Goal: Task Accomplishment & Management: Manage account settings

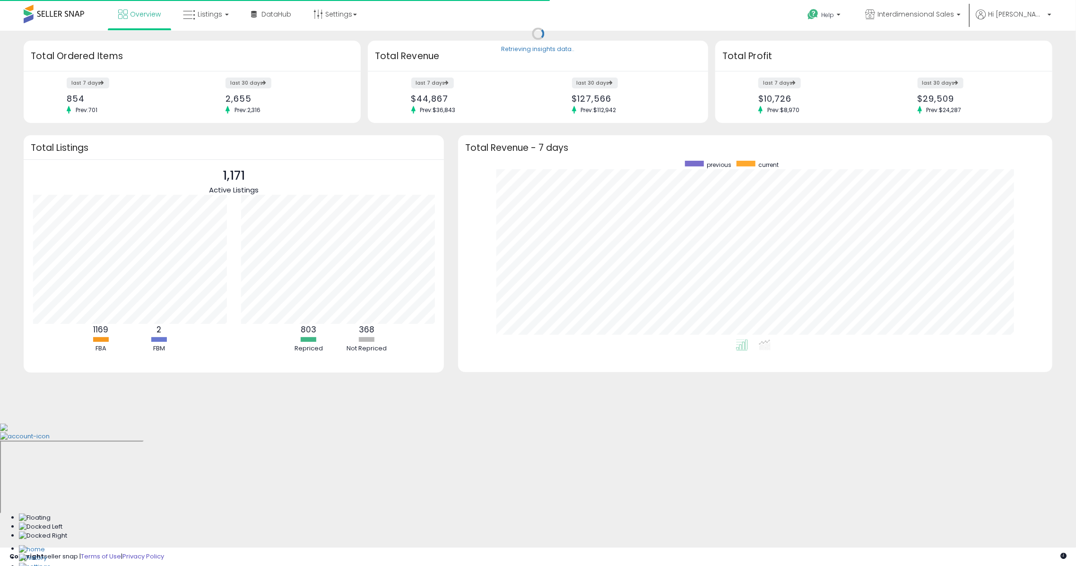
scroll to position [179, 575]
click at [199, 12] on span "Listings" at bounding box center [210, 13] width 25 height 9
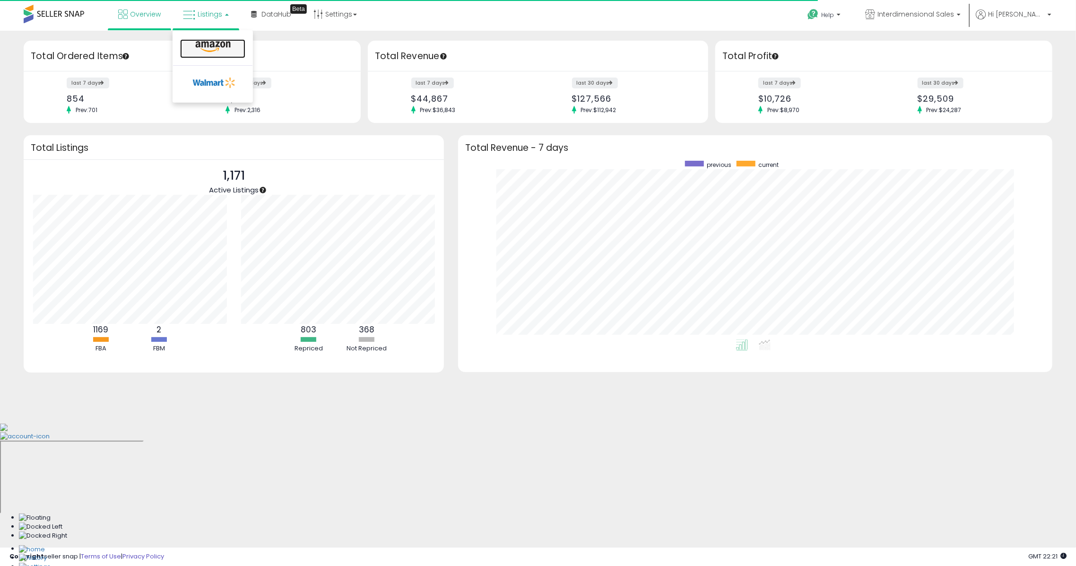
click at [201, 52] on icon at bounding box center [212, 47] width 41 height 12
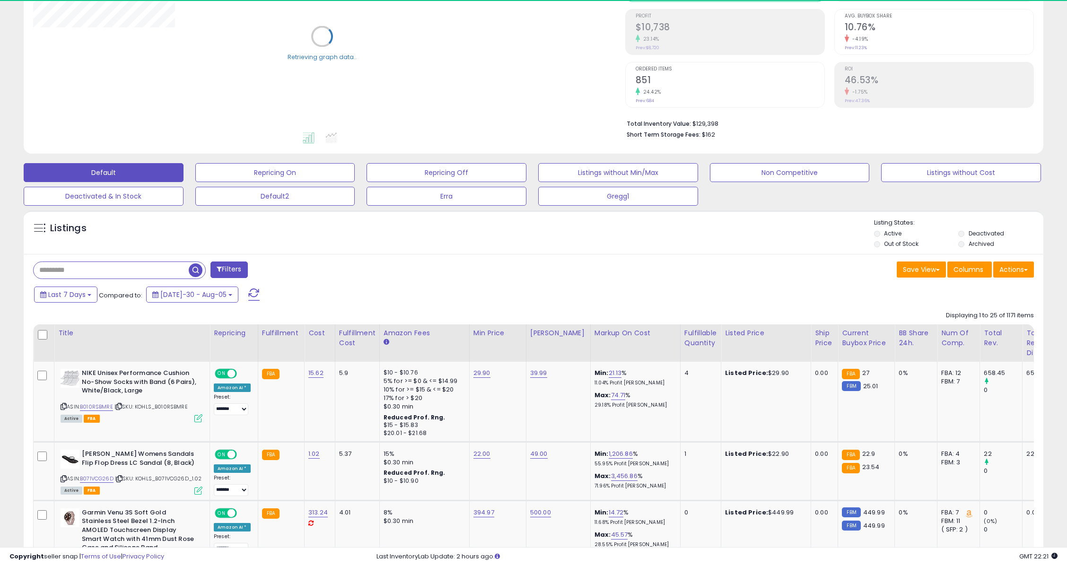
scroll to position [133, 0]
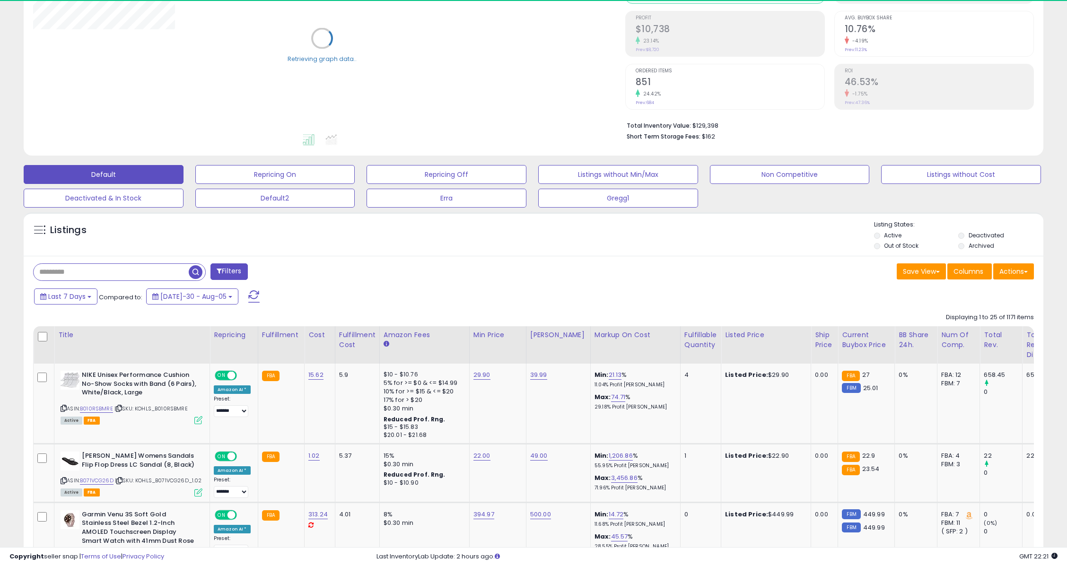
click at [239, 270] on button "Filters" at bounding box center [228, 271] width 37 height 17
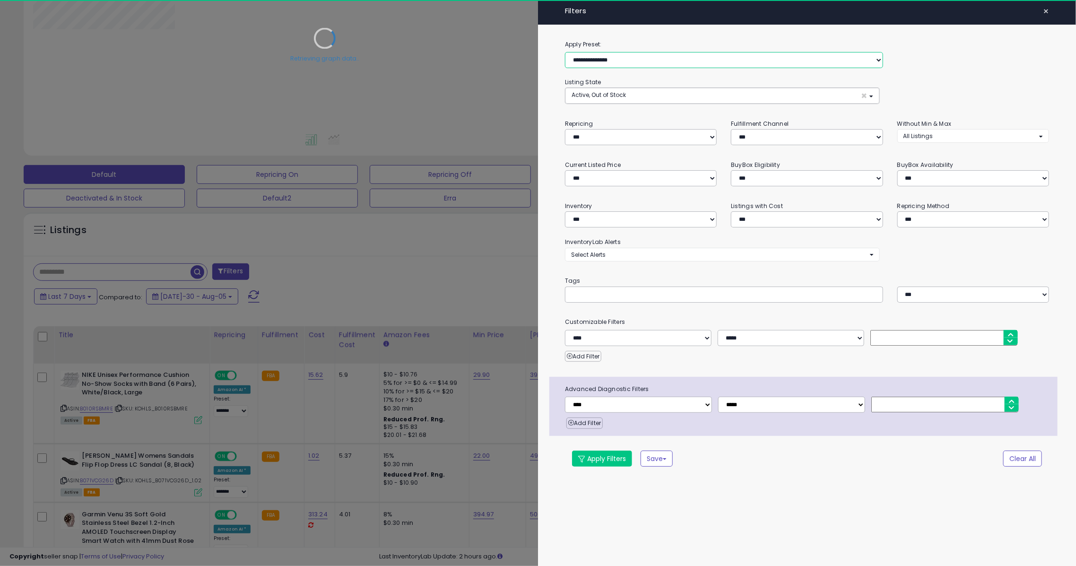
click at [628, 56] on select "**********" at bounding box center [724, 60] width 318 height 16
select select "**********"
click at [565, 52] on select "**********" at bounding box center [724, 60] width 318 height 16
select select "***"
select select "********"
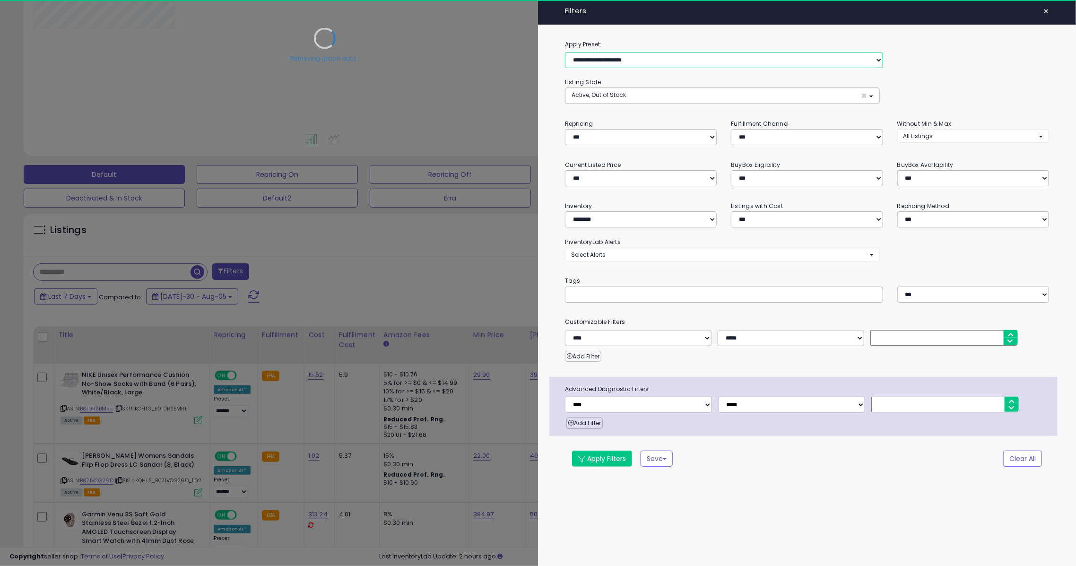
select select "*"
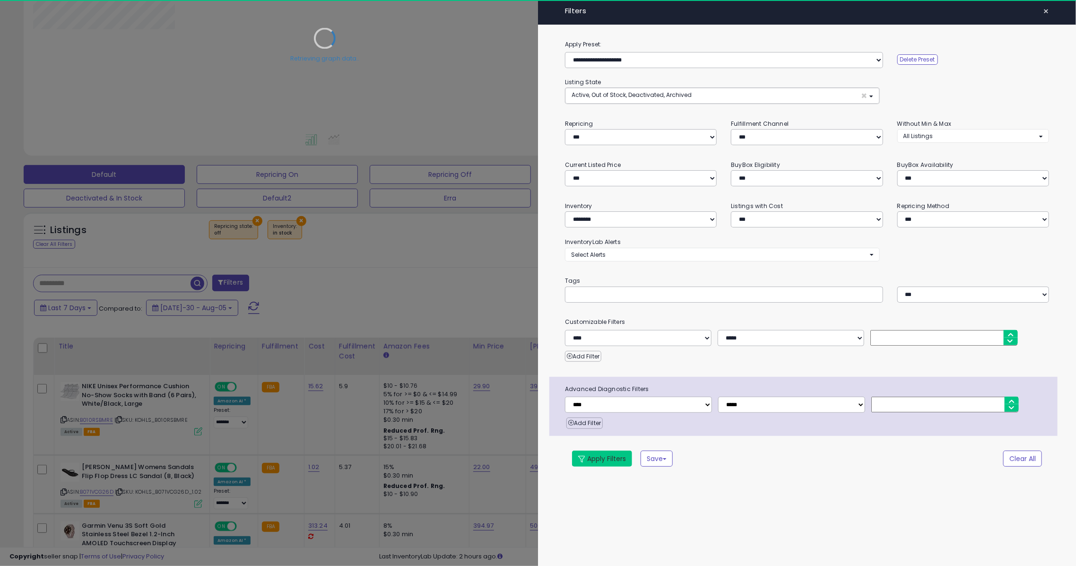
click at [609, 452] on button "Apply Filters" at bounding box center [602, 459] width 60 height 16
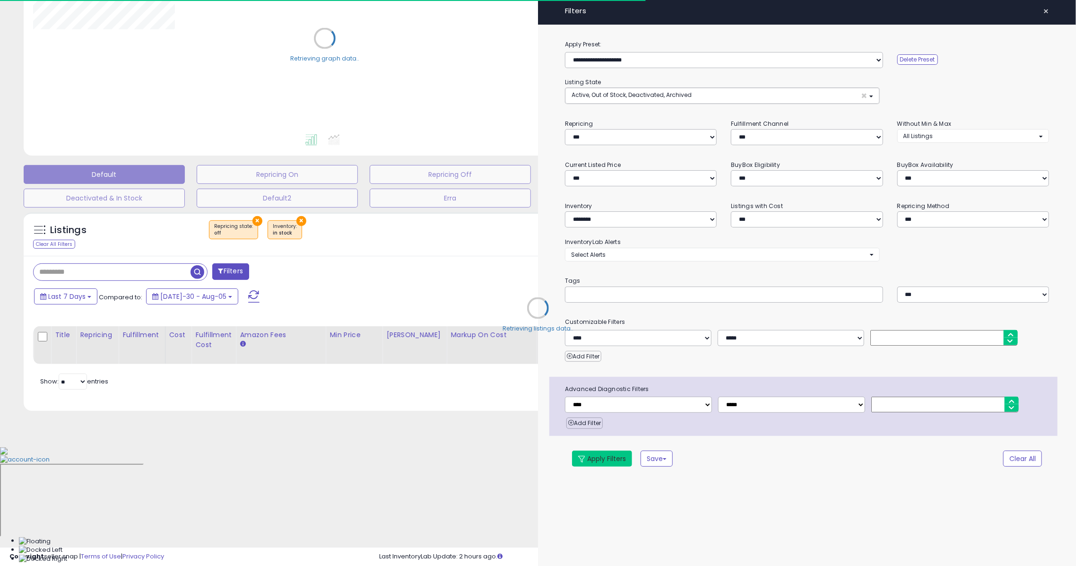
select select "*"
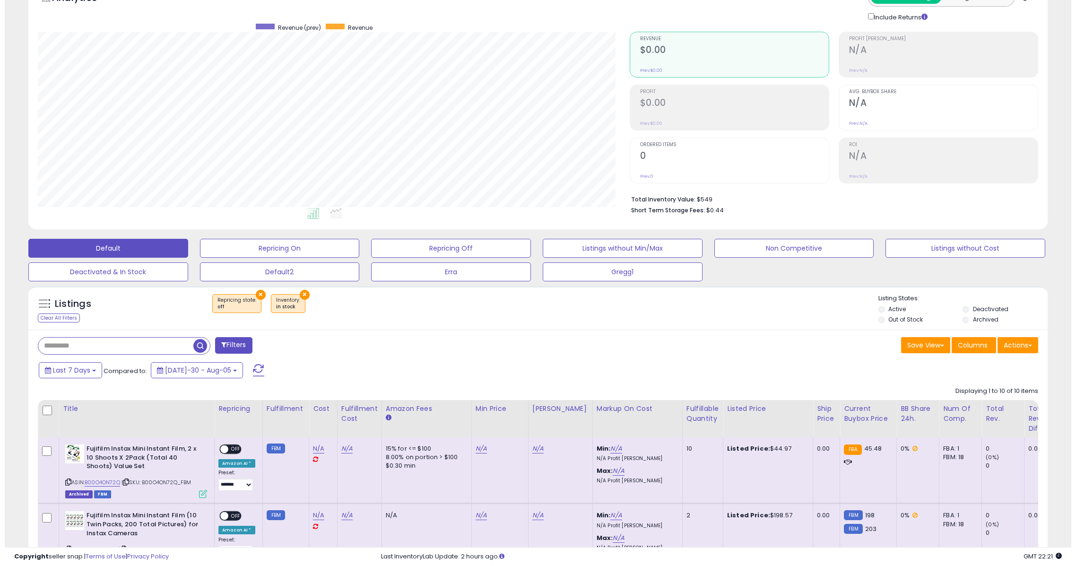
scroll to position [0, 0]
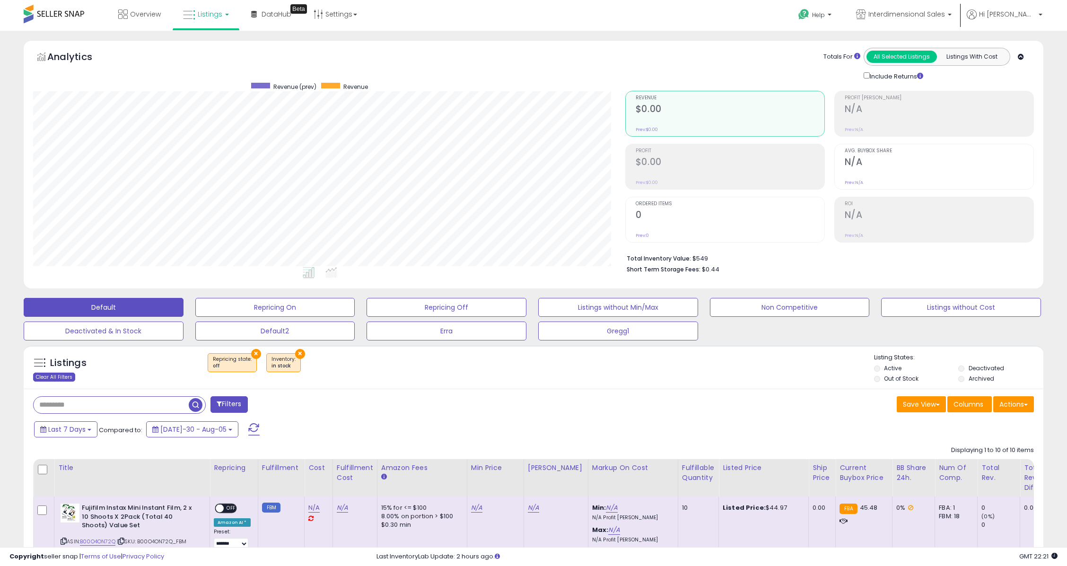
click at [54, 376] on div "Clear All Filters" at bounding box center [54, 377] width 42 height 9
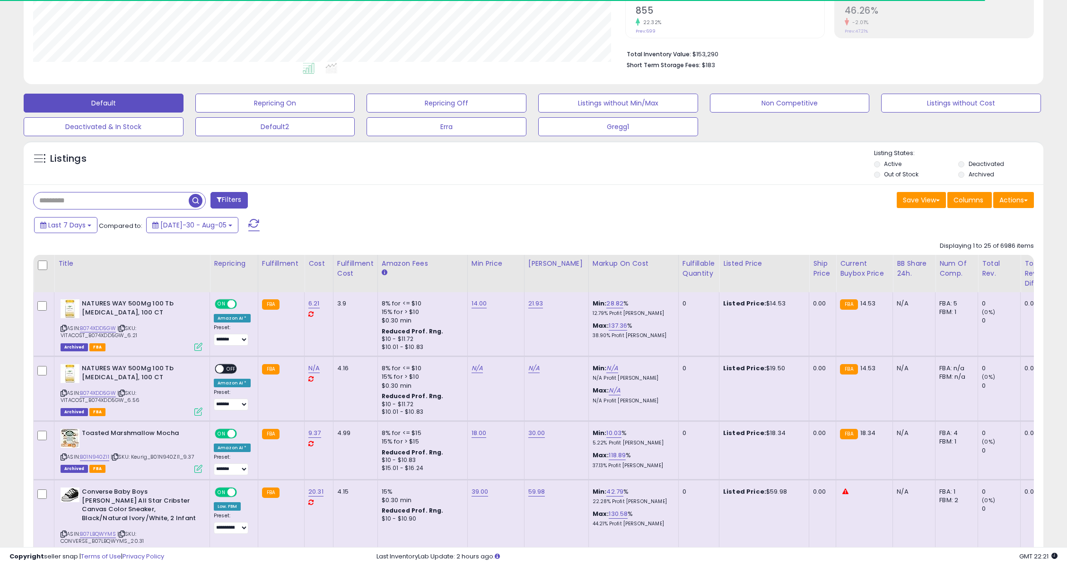
scroll to position [177, 0]
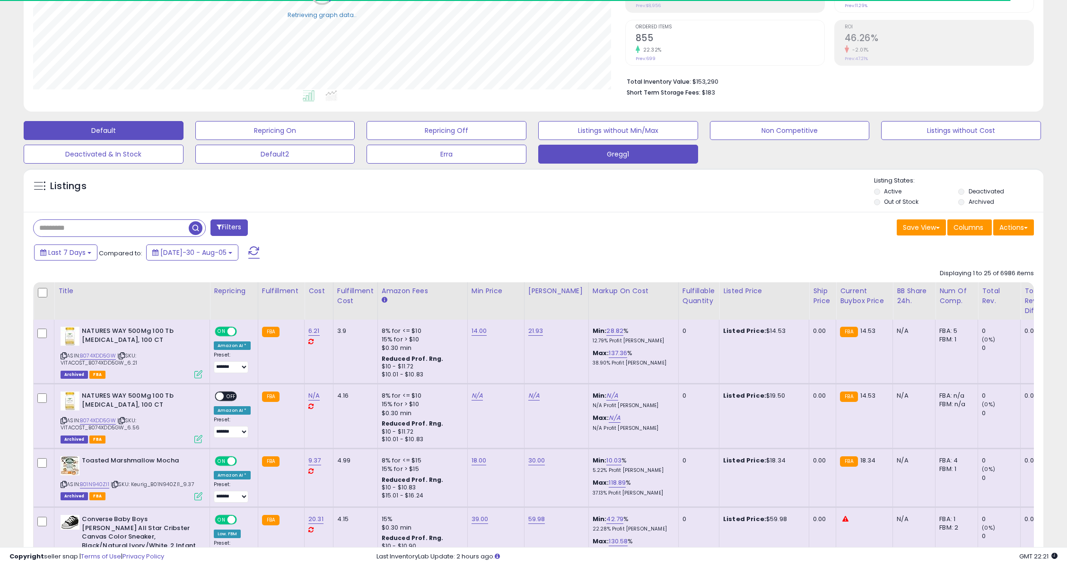
click at [355, 140] on button "Gregg1" at bounding box center [275, 130] width 160 height 19
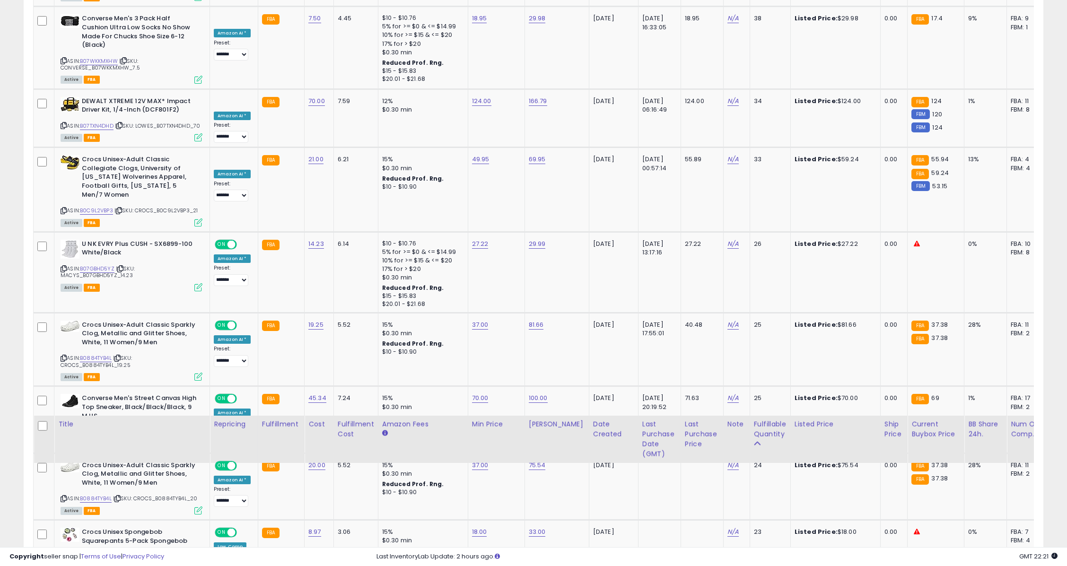
scroll to position [1839, 0]
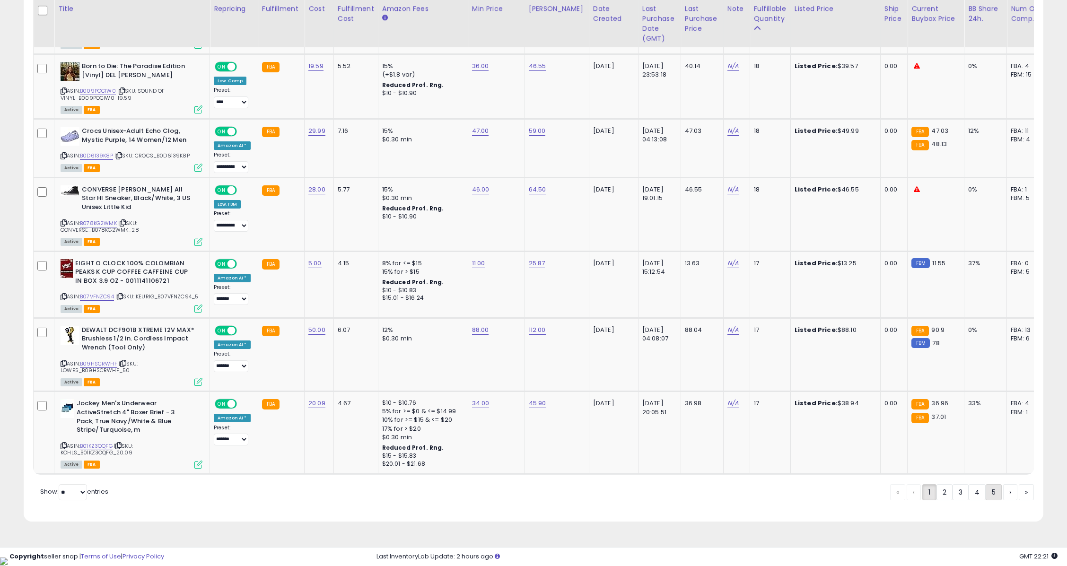
click at [1019, 500] on link "5" at bounding box center [1026, 492] width 15 height 16
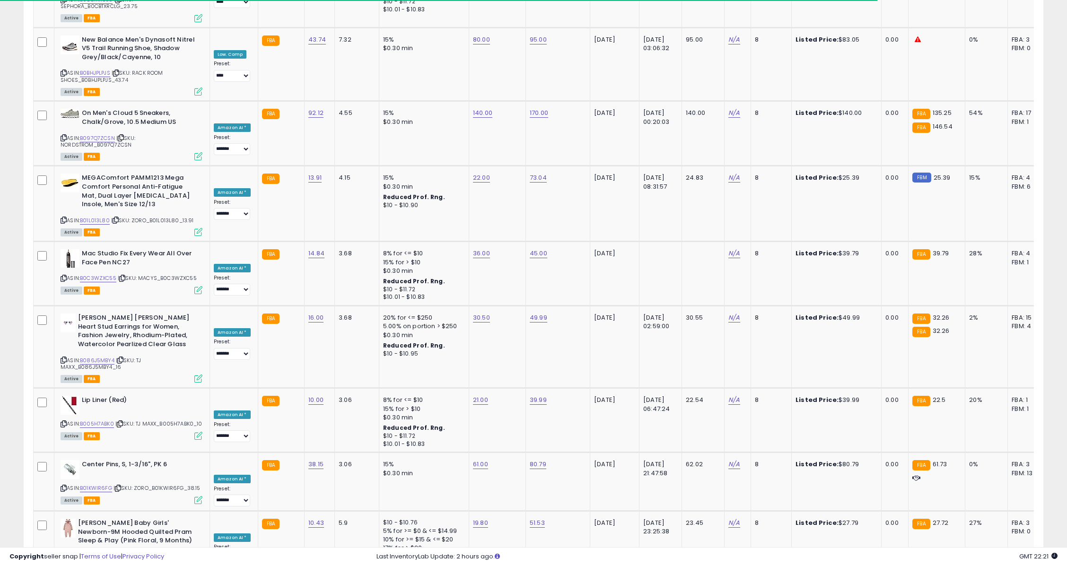
scroll to position [1758, 0]
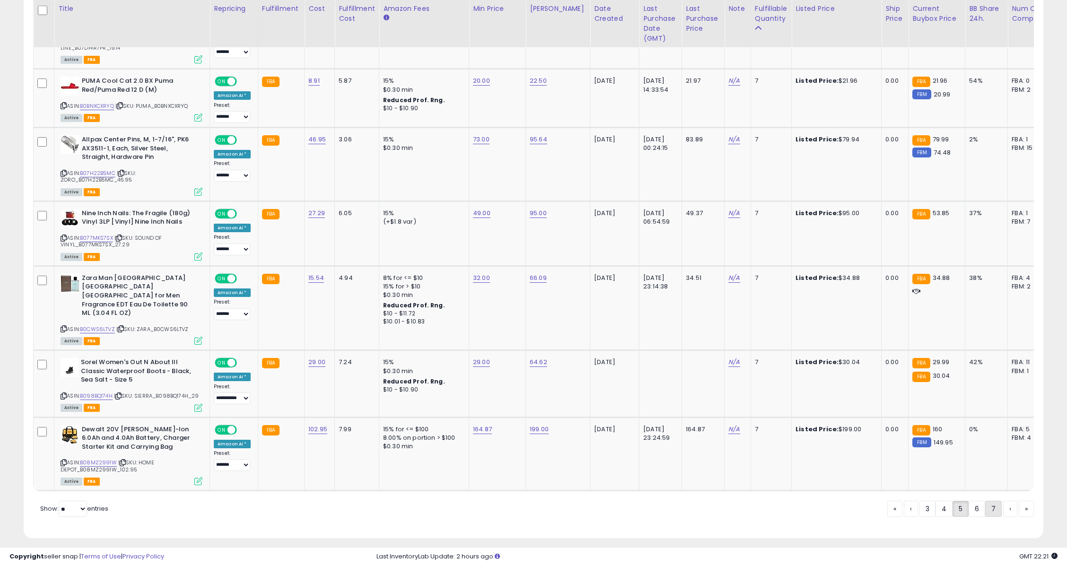
click at [1019, 503] on link "7" at bounding box center [1026, 509] width 15 height 16
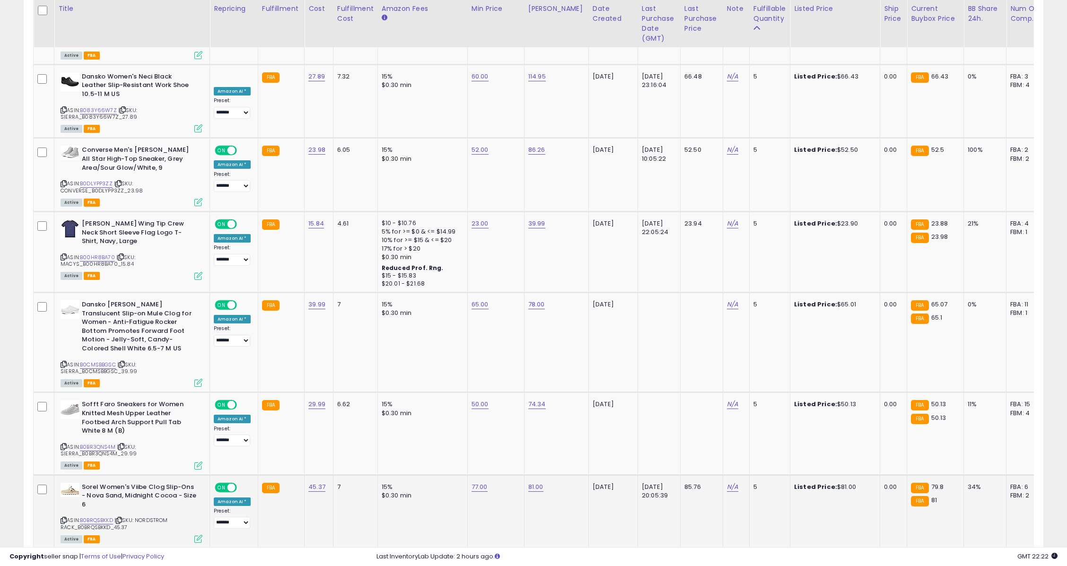
scroll to position [1923, 0]
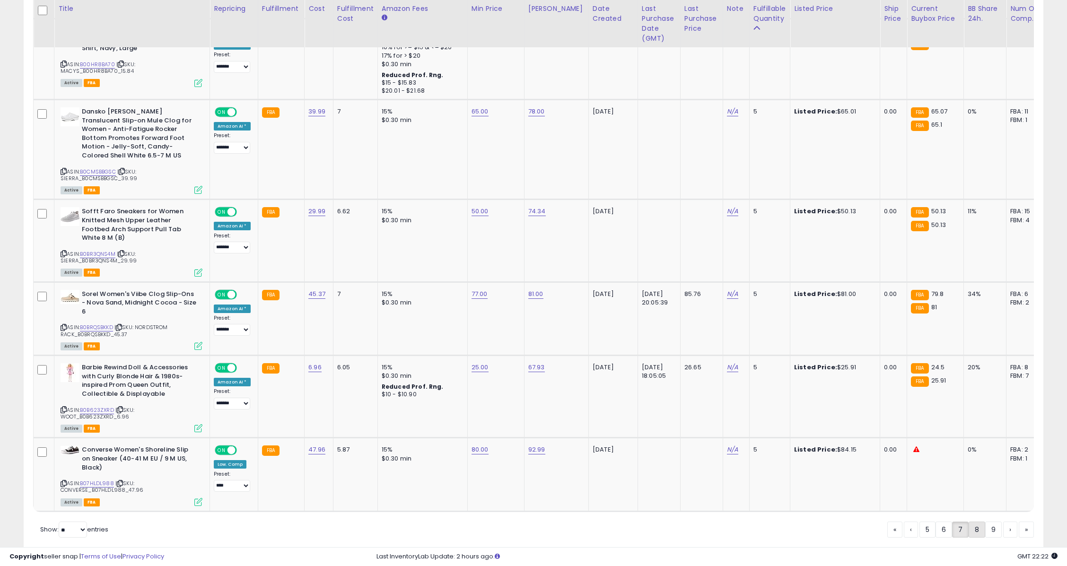
click at [1003, 522] on link "8" at bounding box center [1010, 530] width 14 height 16
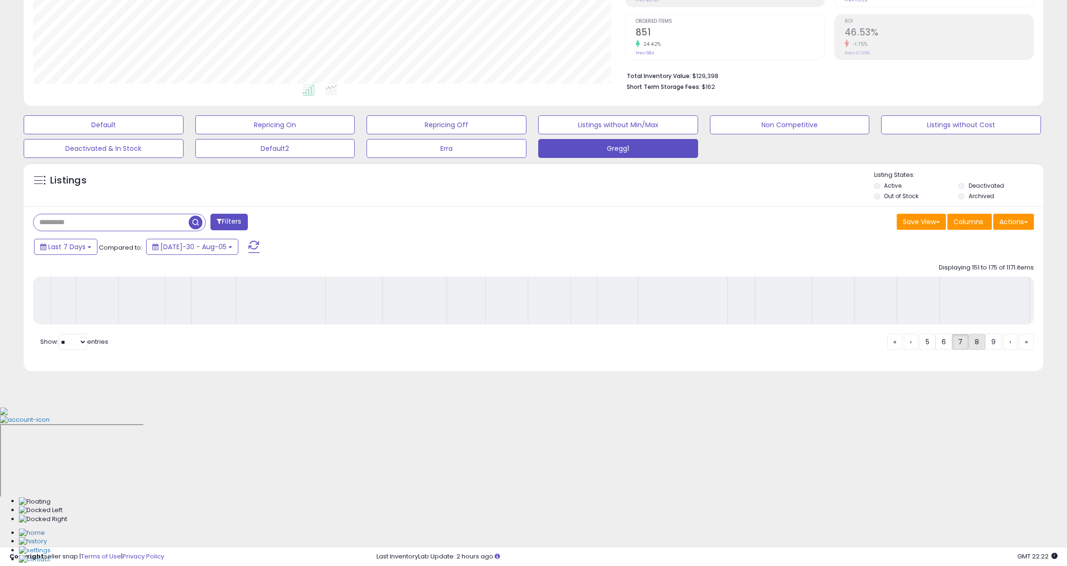
scroll to position [0, 0]
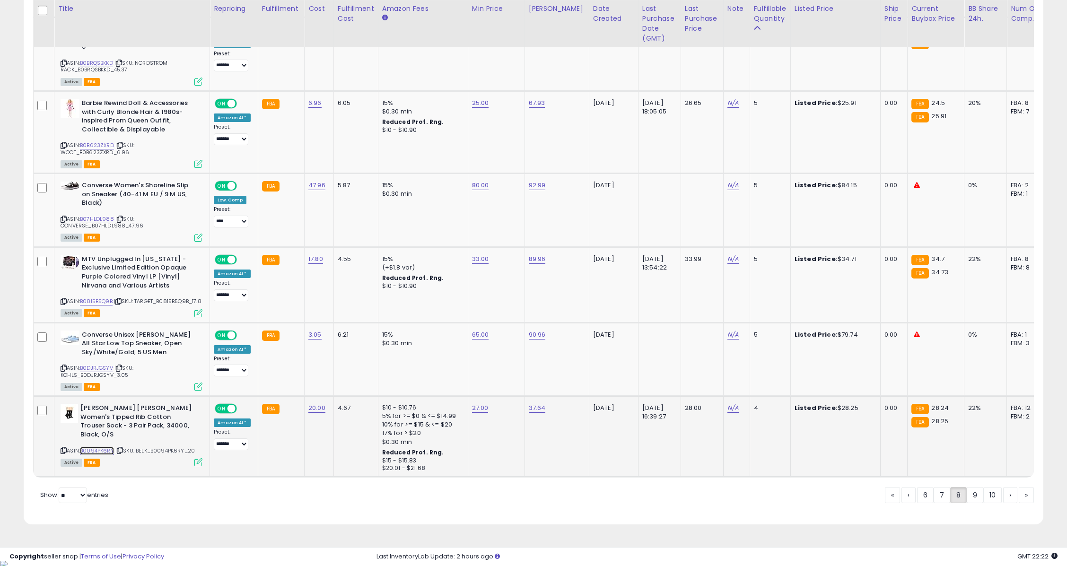
click at [100, 447] on link "B0094PK6RY" at bounding box center [97, 451] width 34 height 8
click at [1003, 503] on link "9" at bounding box center [1010, 495] width 14 height 16
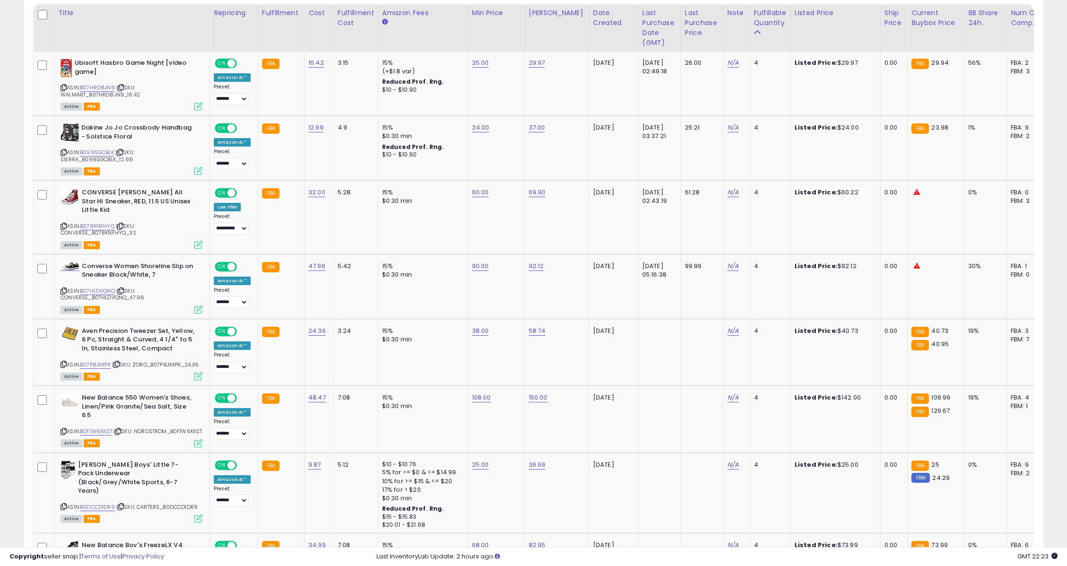
scroll to position [457, 0]
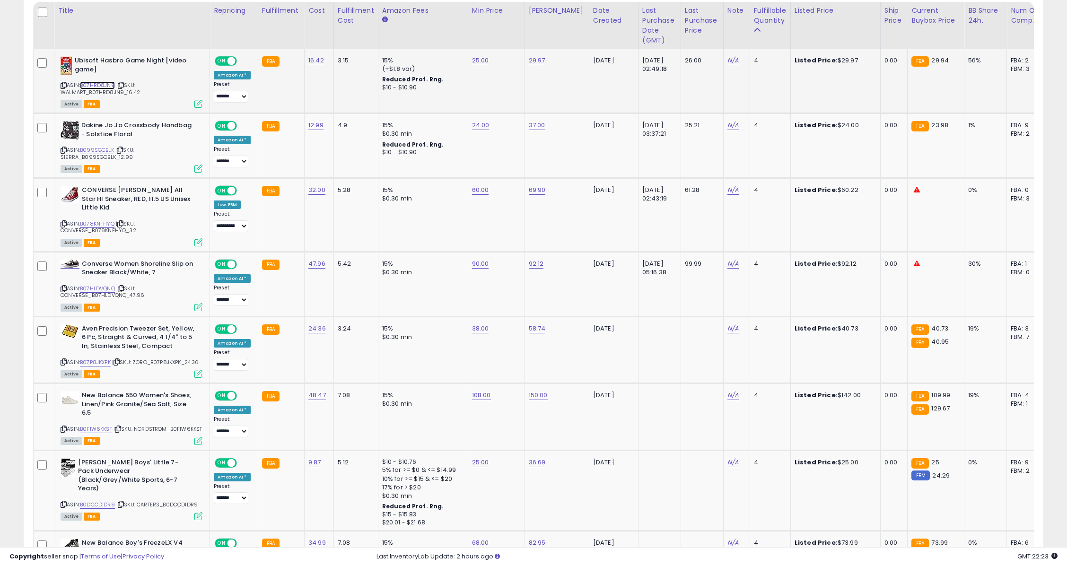
click at [92, 84] on link "B07HRD8JN9" at bounding box center [97, 85] width 35 height 8
click at [106, 149] on link "B099SGCBLK" at bounding box center [97, 150] width 34 height 8
click at [108, 221] on link "B078KNFHYQ" at bounding box center [97, 224] width 35 height 8
click at [101, 286] on link "B07HLDVQNQ" at bounding box center [97, 289] width 35 height 8
click at [93, 359] on link "B07P8JKXPK" at bounding box center [95, 362] width 31 height 8
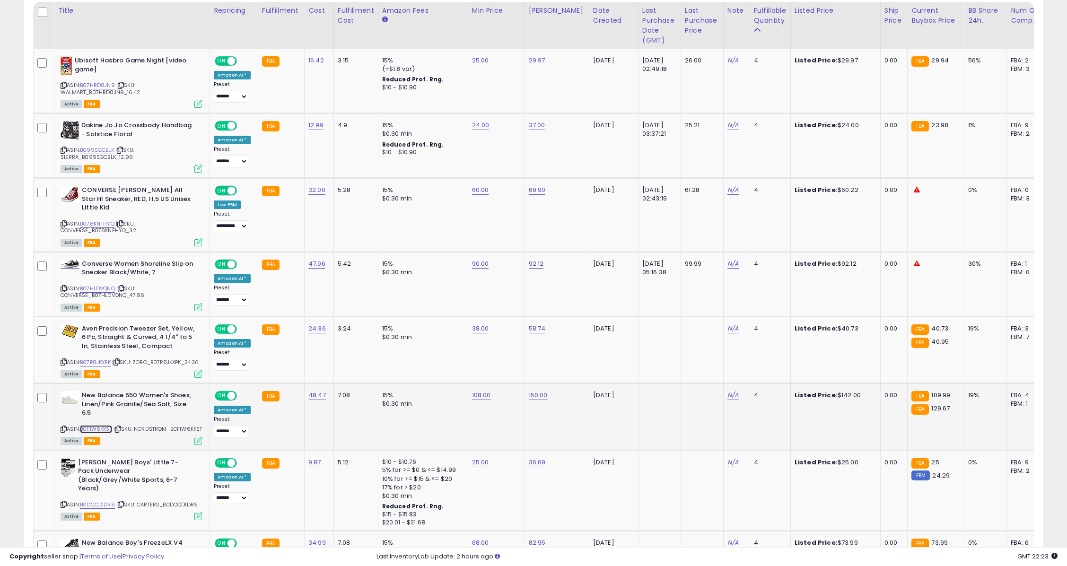
click at [106, 425] on link "B0F1W6KKST" at bounding box center [96, 429] width 32 height 8
click at [95, 501] on link "B0DCCD1DR9" at bounding box center [97, 505] width 35 height 8
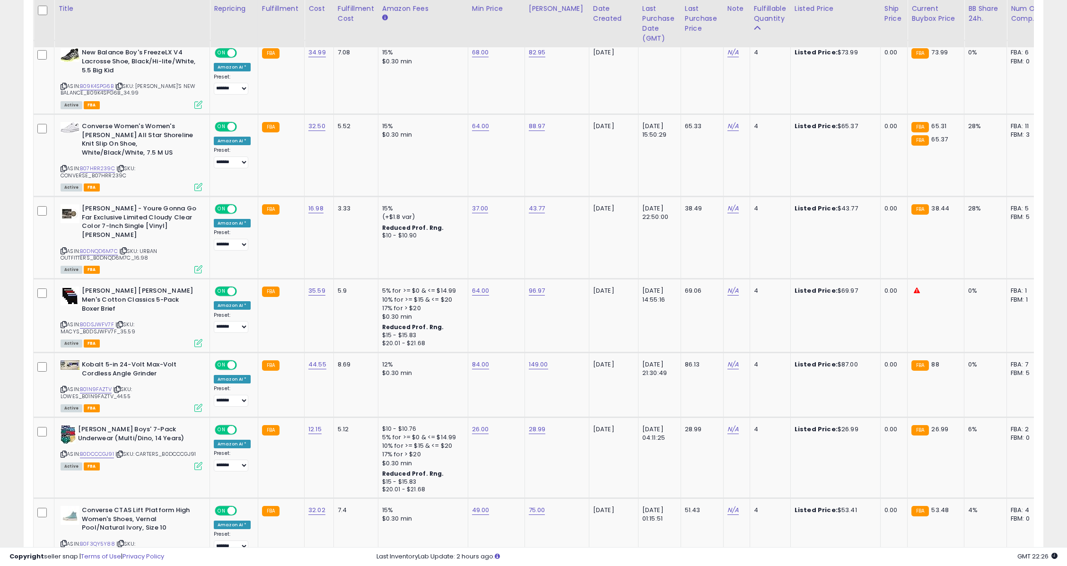
scroll to position [955, 0]
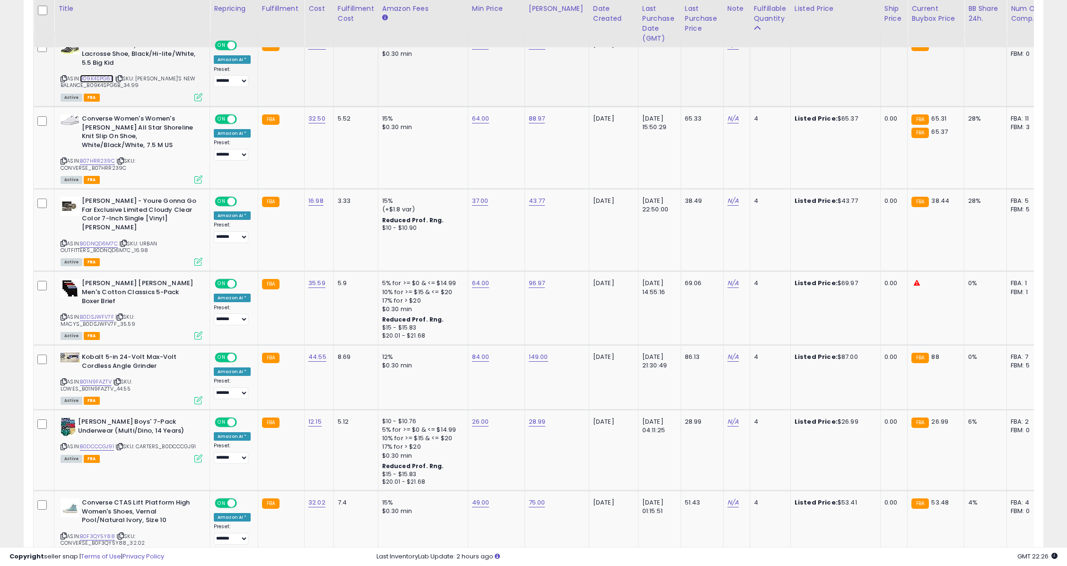
click at [102, 81] on link "B09K4SPG6B" at bounding box center [97, 79] width 34 height 8
click at [102, 157] on link "B07HRR239C" at bounding box center [97, 161] width 35 height 8
click at [97, 240] on link "B0DNQD6M7C" at bounding box center [99, 244] width 38 height 8
click at [96, 313] on link "B0DSJWFV7F" at bounding box center [97, 317] width 34 height 8
click at [90, 378] on link "B01N9FAZTV" at bounding box center [96, 382] width 32 height 8
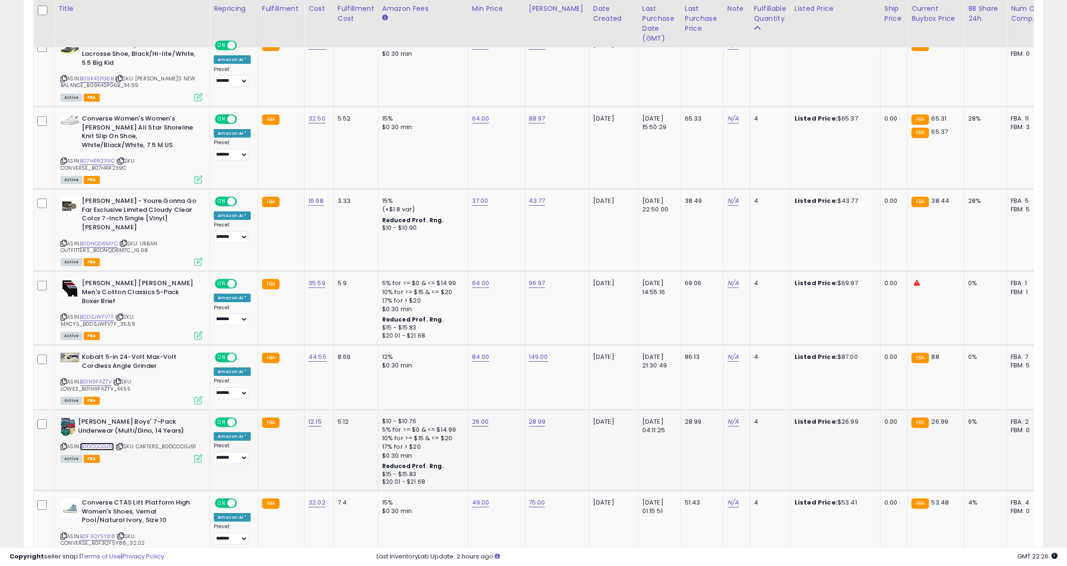
click at [98, 443] on link "B0DCCCGJ91" at bounding box center [97, 447] width 34 height 8
click at [102, 532] on link "B0F3QY5Y88" at bounding box center [97, 536] width 35 height 8
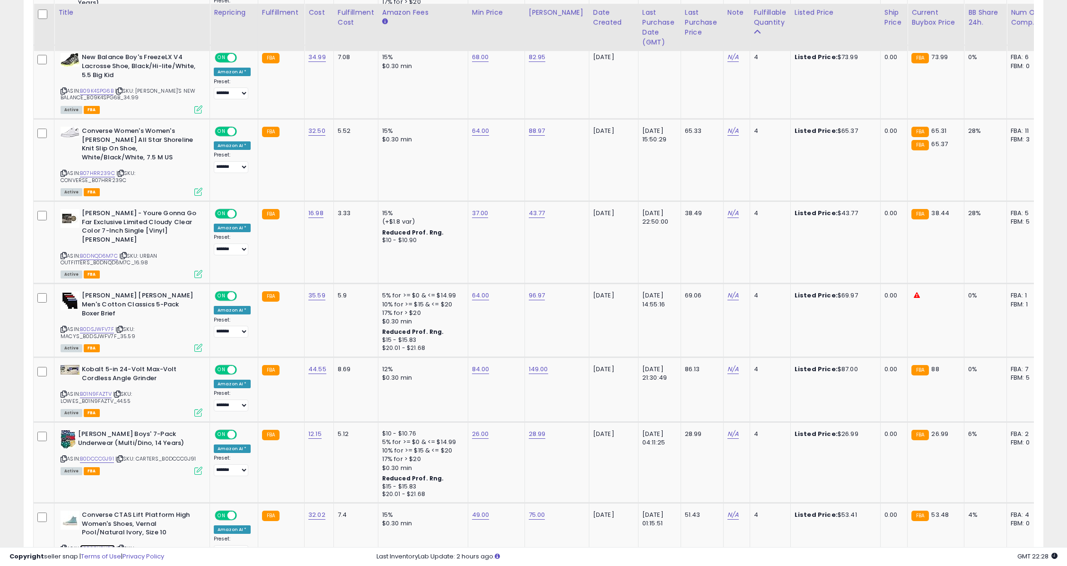
scroll to position [947, 0]
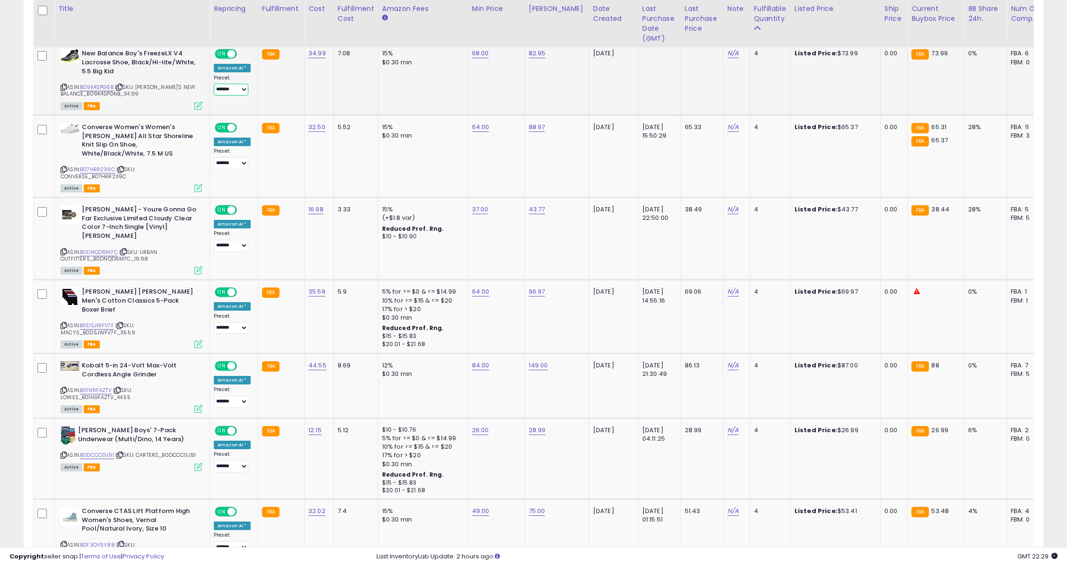
click at [235, 92] on select "**********" at bounding box center [231, 90] width 35 height 12
select select "*****"
click at [214, 87] on select "**********" at bounding box center [231, 90] width 35 height 12
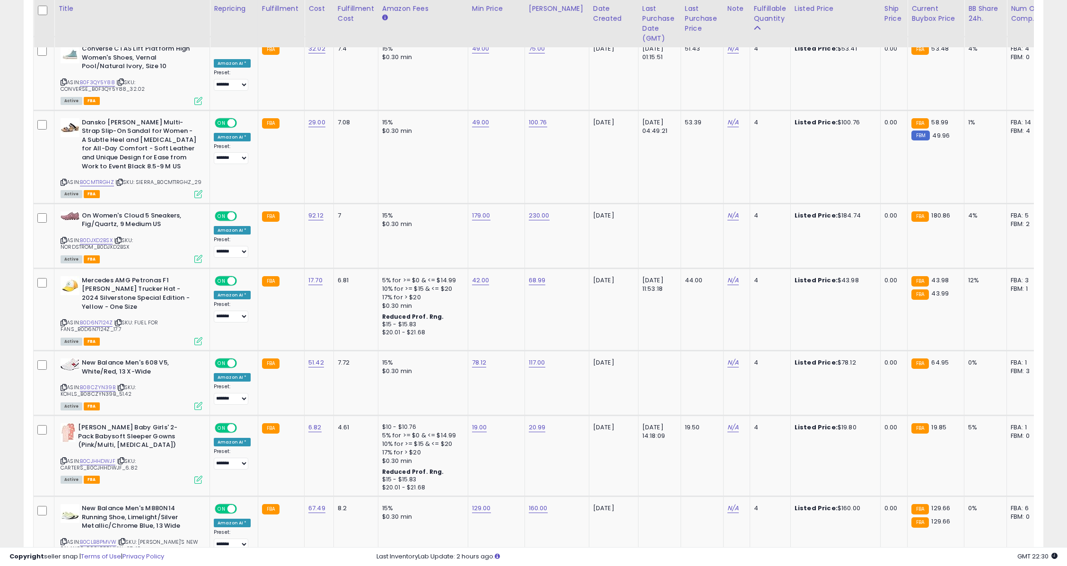
scroll to position [1392, 0]
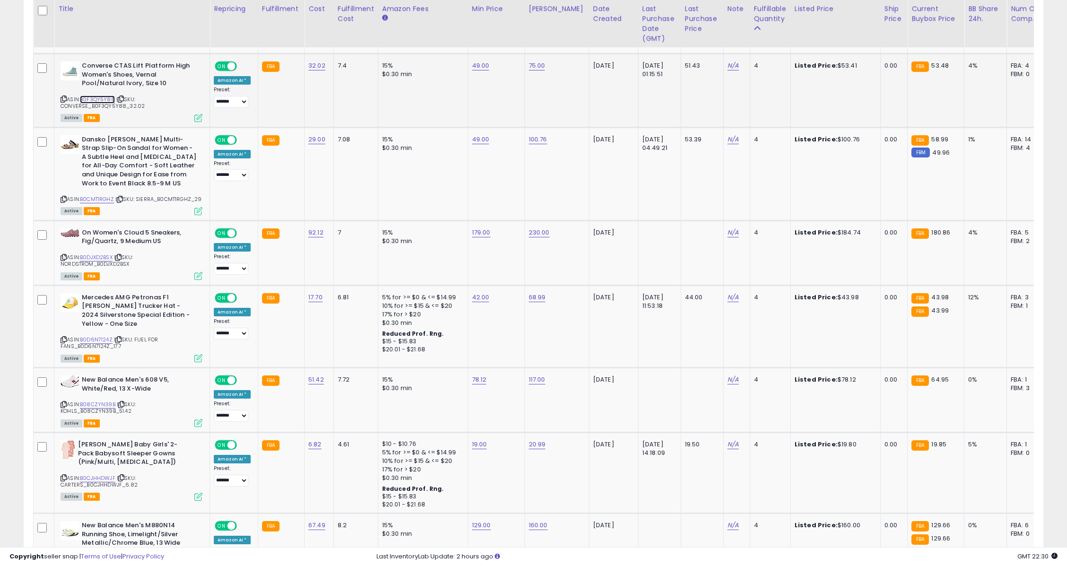
click at [100, 96] on link "B0F3QY5Y88" at bounding box center [97, 100] width 35 height 8
click at [98, 195] on link "B0CMT1RGHZ" at bounding box center [97, 199] width 34 height 8
click at [94, 258] on link "B0DJXD2BSX" at bounding box center [96, 257] width 33 height 8
click at [92, 336] on link "B0D6N7124Z" at bounding box center [96, 340] width 33 height 8
click at [103, 404] on link "B08CZYN39B" at bounding box center [97, 405] width 35 height 8
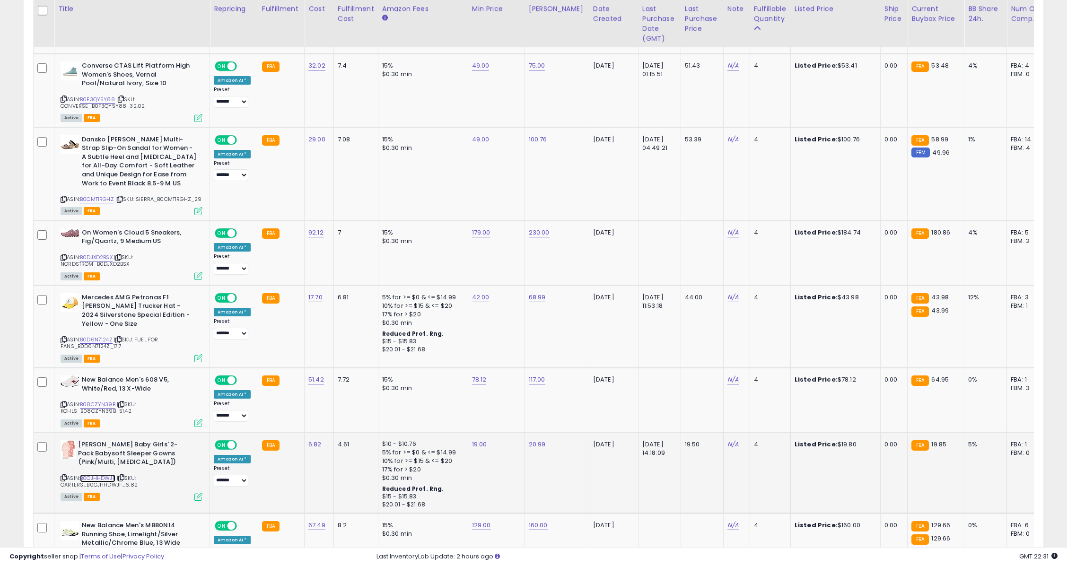
click at [101, 476] on link "B0CJHHDWJF" at bounding box center [97, 478] width 35 height 8
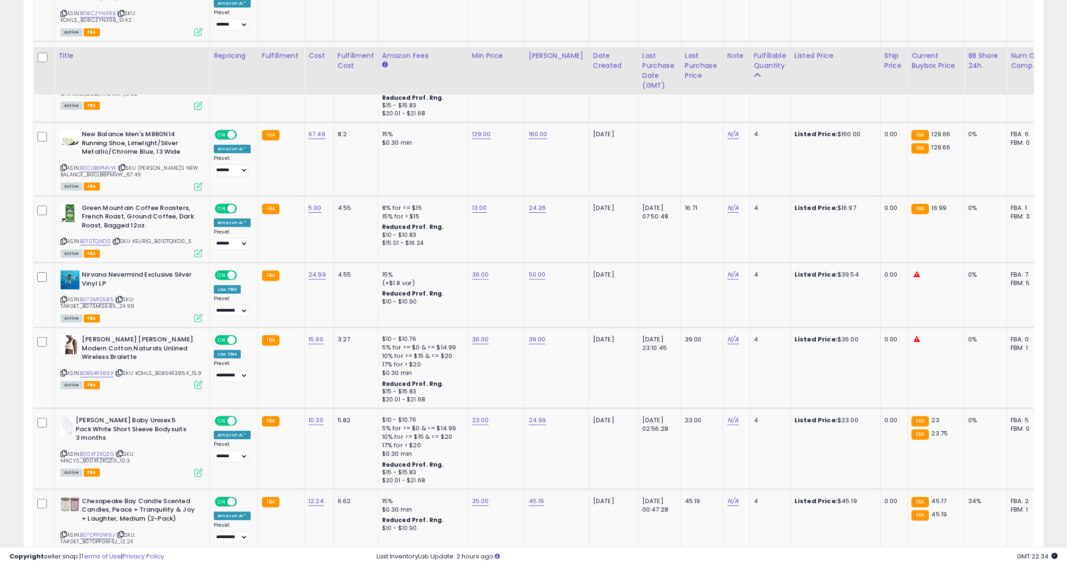
scroll to position [1851, 0]
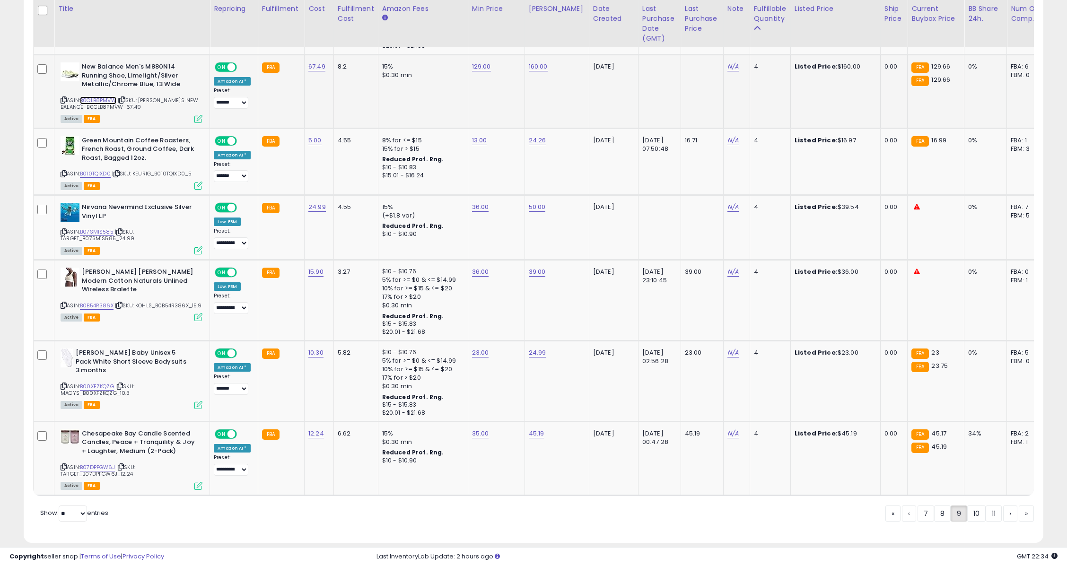
click at [102, 96] on link "B0CLB8PMVW" at bounding box center [98, 100] width 36 height 8
click at [98, 168] on div "ASIN: B010TQIXD0 | SKU: KEURIG_B010TQIXD0_5 Active FBA" at bounding box center [132, 162] width 142 height 52
click at [95, 172] on link "B010TQIXD0" at bounding box center [95, 174] width 31 height 8
click at [107, 228] on link "B07SM1S585" at bounding box center [97, 232] width 34 height 8
click at [94, 302] on link "B0B54R386X" at bounding box center [97, 306] width 34 height 8
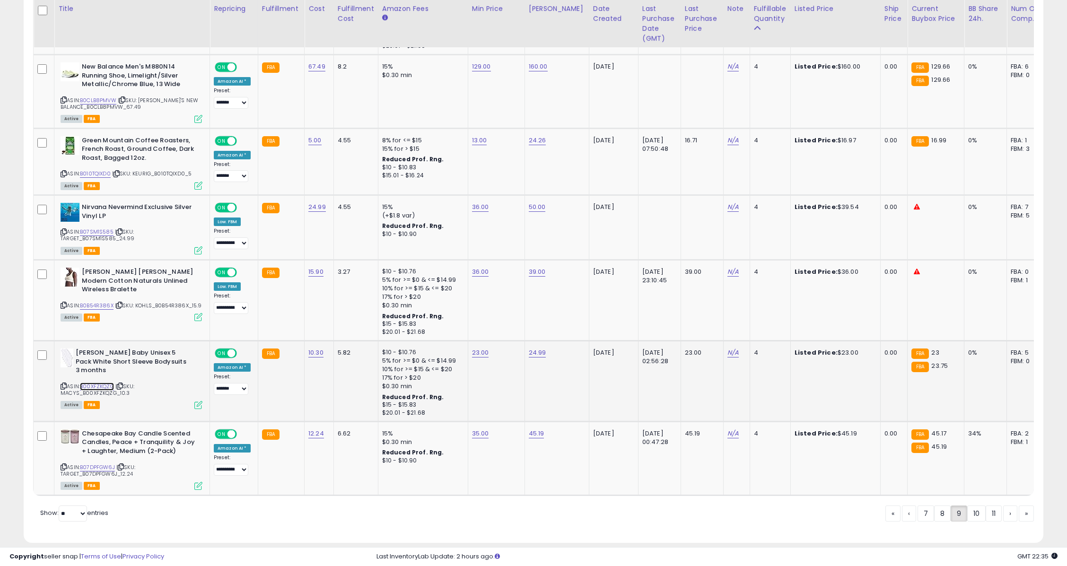
click at [107, 383] on link "B00XFZKQZG" at bounding box center [97, 387] width 34 height 8
click at [106, 467] on link "B07DPFGW6J" at bounding box center [97, 467] width 35 height 8
drag, startPoint x: 423, startPoint y: 40, endPoint x: 460, endPoint y: 53, distance: 39.2
click at [460, 53] on div "******" at bounding box center [469, 43] width 136 height 25
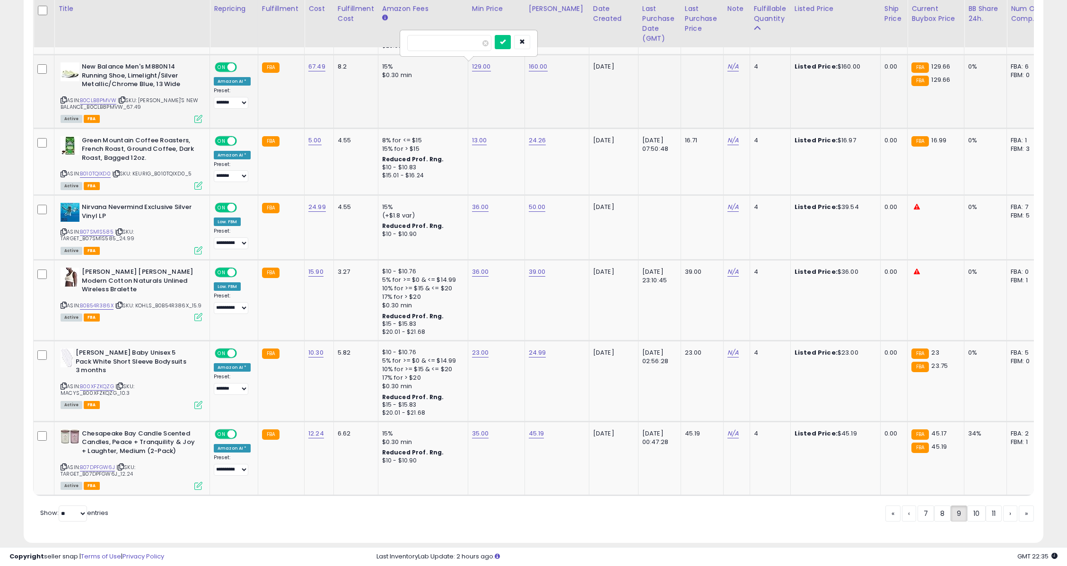
drag, startPoint x: 419, startPoint y: 43, endPoint x: 469, endPoint y: 52, distance: 50.8
click at [469, 52] on div "******" at bounding box center [469, 43] width 136 height 25
type input "***"
click button "submit" at bounding box center [503, 42] width 16 height 14
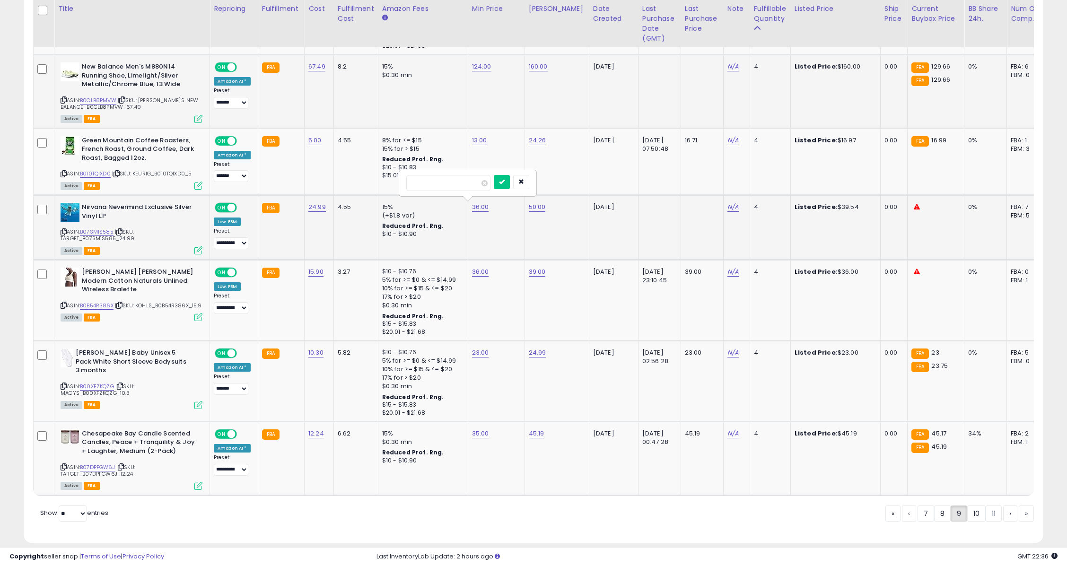
drag, startPoint x: 418, startPoint y: 183, endPoint x: 477, endPoint y: 198, distance: 61.6
click at [477, 197] on div "*****" at bounding box center [468, 183] width 138 height 27
type input "**"
click button "submit" at bounding box center [502, 182] width 16 height 14
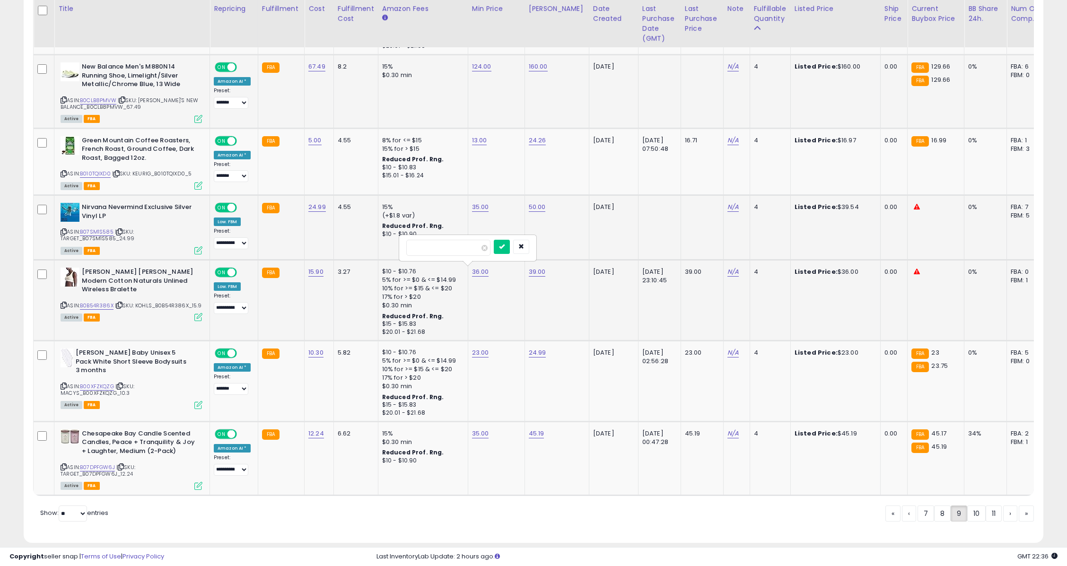
drag, startPoint x: 415, startPoint y: 249, endPoint x: 468, endPoint y: 266, distance: 55.5
click at [472, 268] on div "36.00 *****" at bounding box center [494, 272] width 45 height 9
type input "**"
click button "submit" at bounding box center [502, 247] width 16 height 14
click at [1003, 517] on link "10" at bounding box center [1010, 514] width 14 height 16
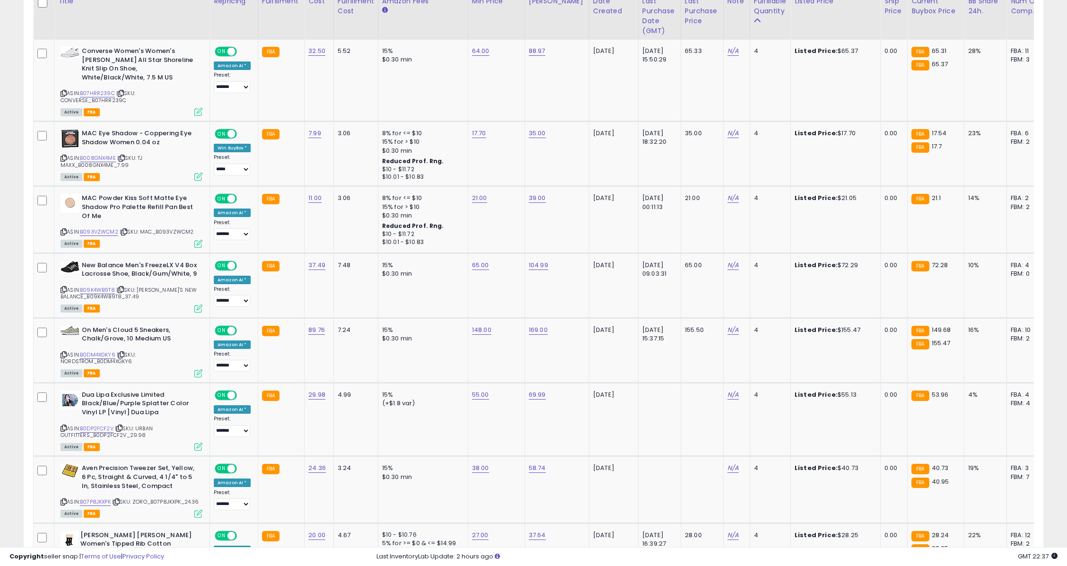
scroll to position [446, 0]
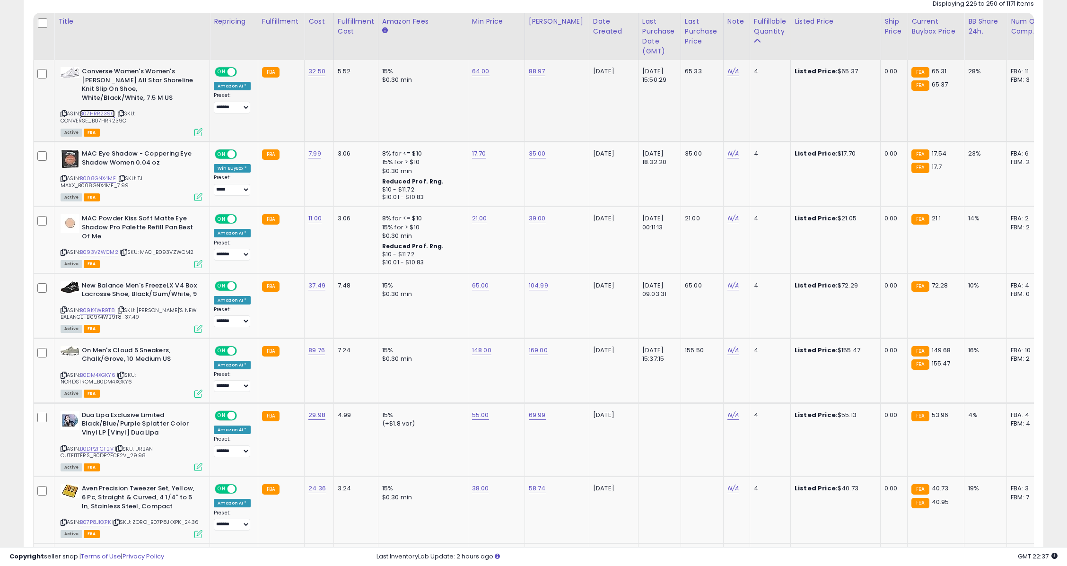
click at [103, 110] on link "B07HRR239C" at bounding box center [97, 114] width 35 height 8
click at [88, 174] on link "B008GNX4ME" at bounding box center [98, 178] width 36 height 8
click at [102, 248] on link "B093VZWCM2" at bounding box center [99, 252] width 38 height 8
click at [102, 306] on link "B09K4WB9T8" at bounding box center [97, 310] width 35 height 8
click at [97, 371] on link "B0DM4XGKY6" at bounding box center [97, 375] width 35 height 8
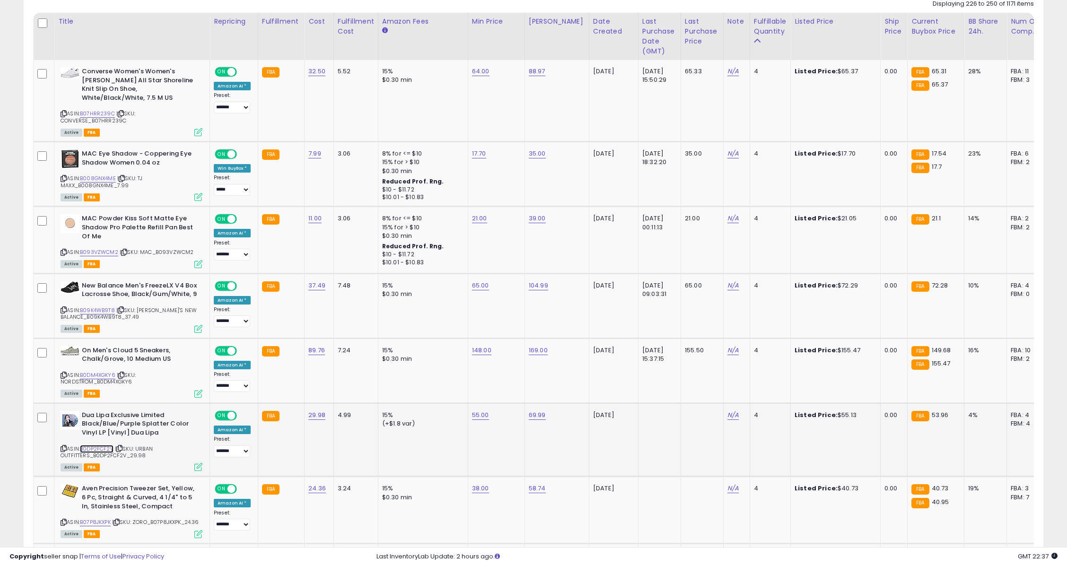
click at [102, 445] on link "B0DP2FCF2V" at bounding box center [97, 449] width 34 height 8
click at [96, 518] on link "B07P8JKXPK" at bounding box center [95, 522] width 31 height 8
click at [483, 76] on link "55.00" at bounding box center [480, 71] width 17 height 9
click at [420, 380] on input "*****" at bounding box center [450, 383] width 84 height 16
drag, startPoint x: 418, startPoint y: 384, endPoint x: 475, endPoint y: 393, distance: 57.5
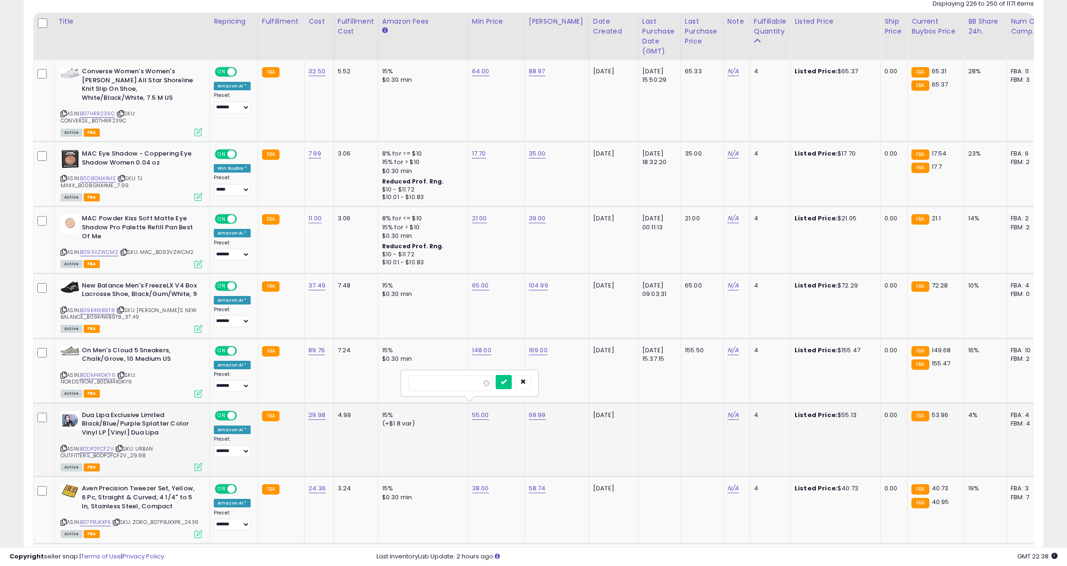
click at [475, 393] on div "*****" at bounding box center [469, 383] width 136 height 25
type input "**"
click button "submit" at bounding box center [504, 382] width 16 height 14
click at [481, 484] on td "38.00" at bounding box center [496, 510] width 57 height 67
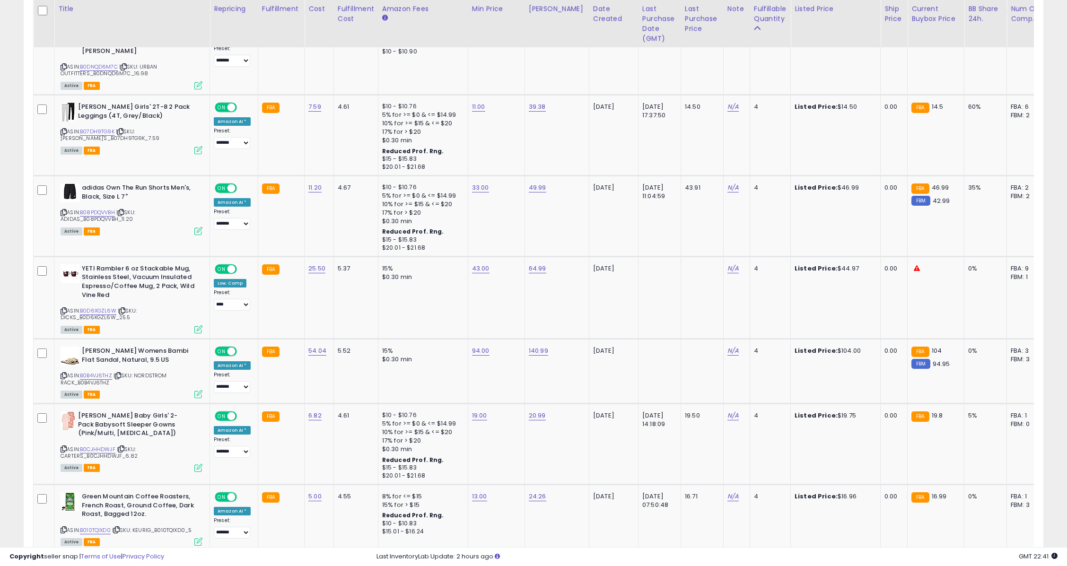
scroll to position [1451, 0]
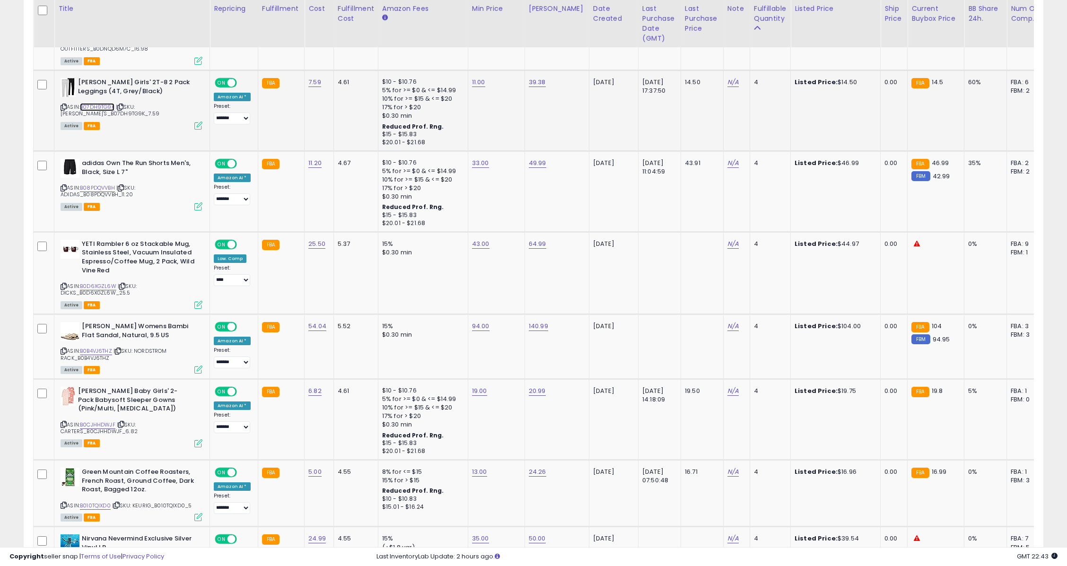
click at [104, 103] on link "B07DH9TG9K" at bounding box center [97, 107] width 35 height 8
click at [99, 184] on link "B08PDQVVBH" at bounding box center [97, 188] width 35 height 8
click at [99, 282] on link "B0D6XGZL6W" at bounding box center [98, 286] width 36 height 8
click at [95, 347] on link "B0B4VJ6THZ" at bounding box center [96, 351] width 32 height 8
click at [98, 421] on link "B0CJHHDWJF" at bounding box center [97, 425] width 35 height 8
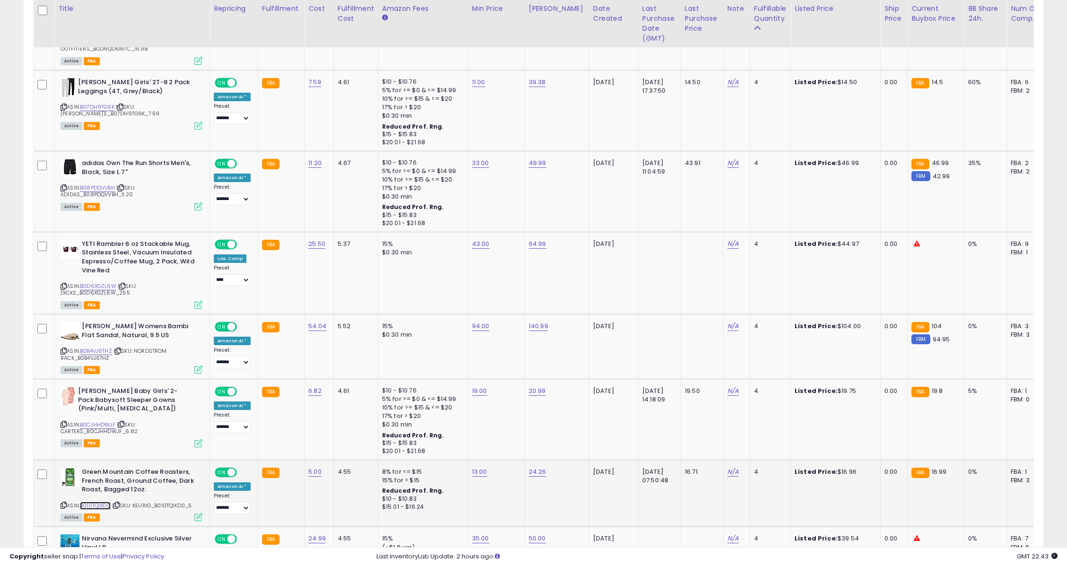
click at [95, 502] on link "B010TQIXD0" at bounding box center [95, 506] width 31 height 8
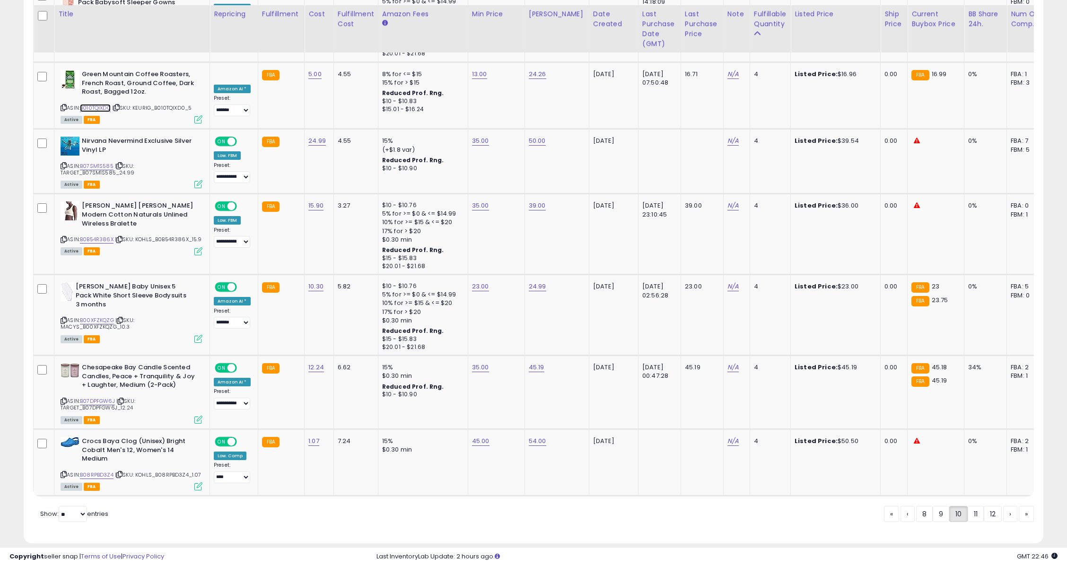
scroll to position [1854, 0]
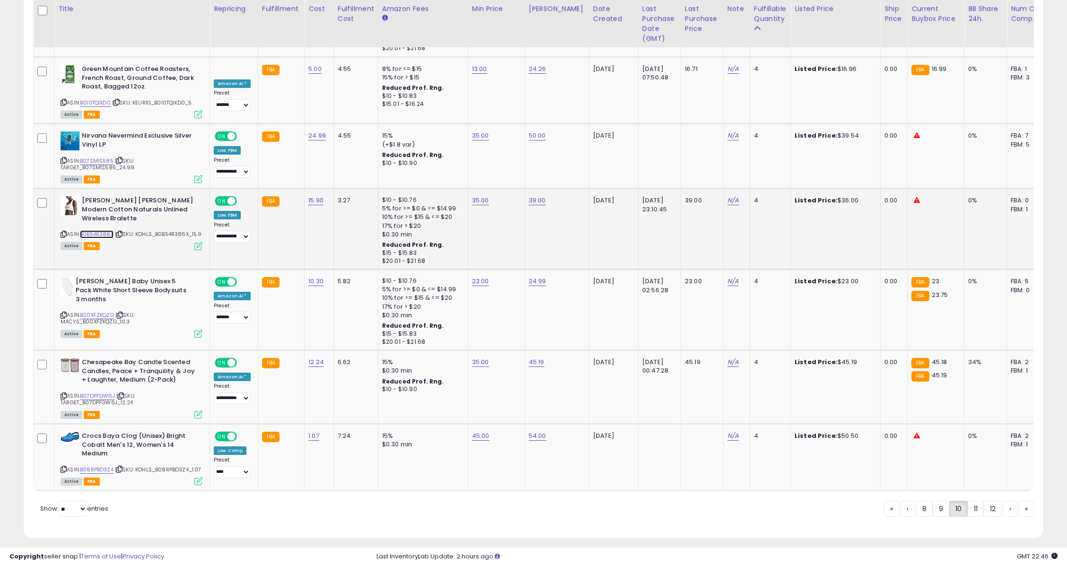
click at [98, 230] on link "B0B54R386X" at bounding box center [97, 234] width 34 height 8
click at [91, 311] on link "B00XFZKQZG" at bounding box center [97, 315] width 34 height 8
click at [96, 392] on link "B07DPFGW6J" at bounding box center [97, 396] width 35 height 8
click at [101, 466] on link "B08RPBD3Z4" at bounding box center [97, 470] width 34 height 8
click at [1003, 501] on link "11" at bounding box center [1010, 509] width 14 height 16
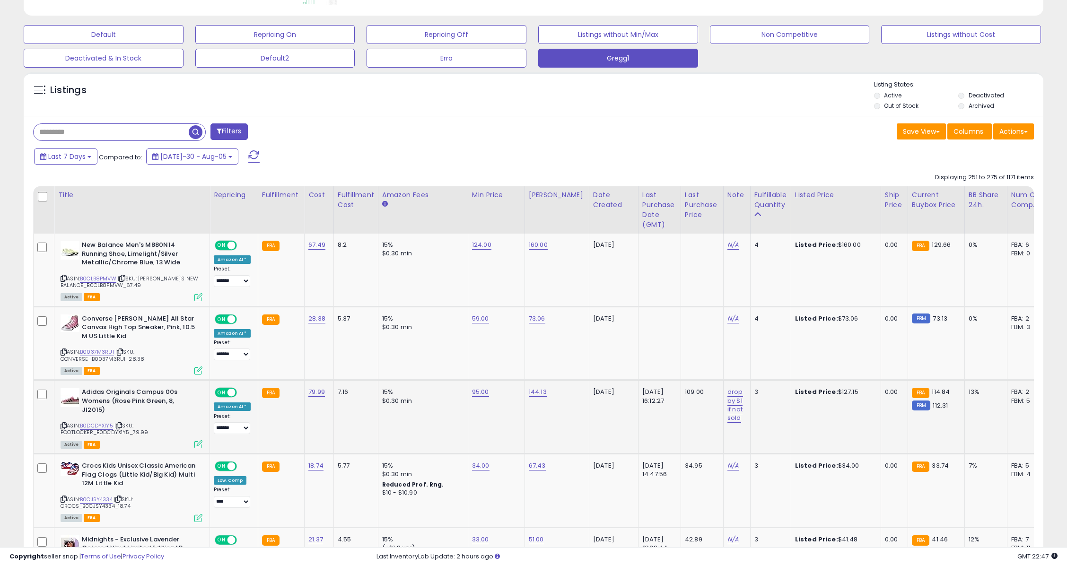
scroll to position [348, 0]
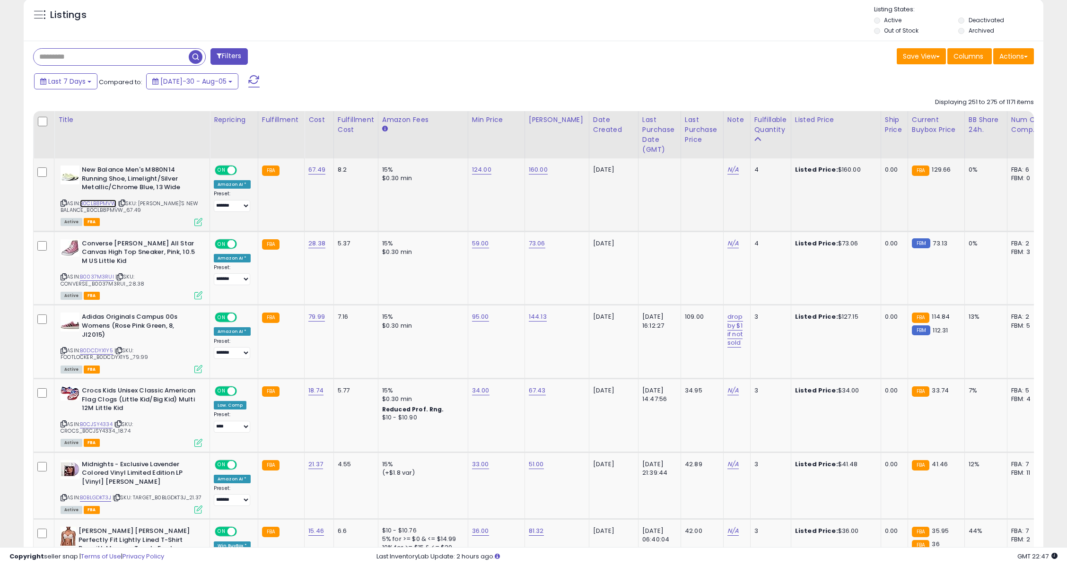
click at [94, 201] on link "B0CLB8PMVW" at bounding box center [98, 204] width 36 height 8
click at [93, 277] on link "B0037M3RUI" at bounding box center [97, 277] width 34 height 8
click at [479, 174] on link "59.00" at bounding box center [481, 169] width 19 height 9
drag, startPoint x: 418, startPoint y: 220, endPoint x: 556, endPoint y: 259, distance: 142.5
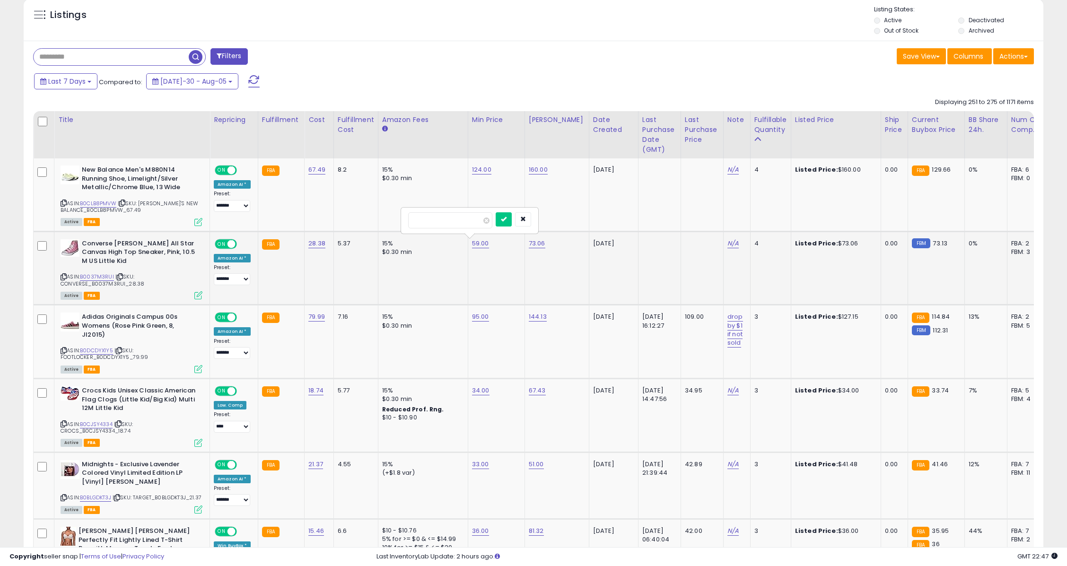
type input "**"
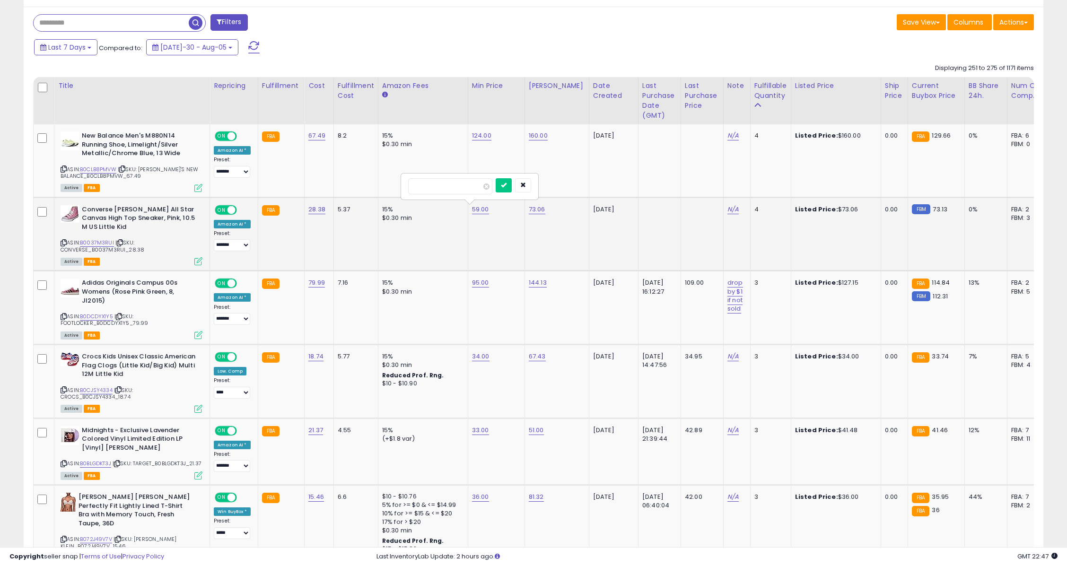
click button "submit" at bounding box center [504, 185] width 16 height 14
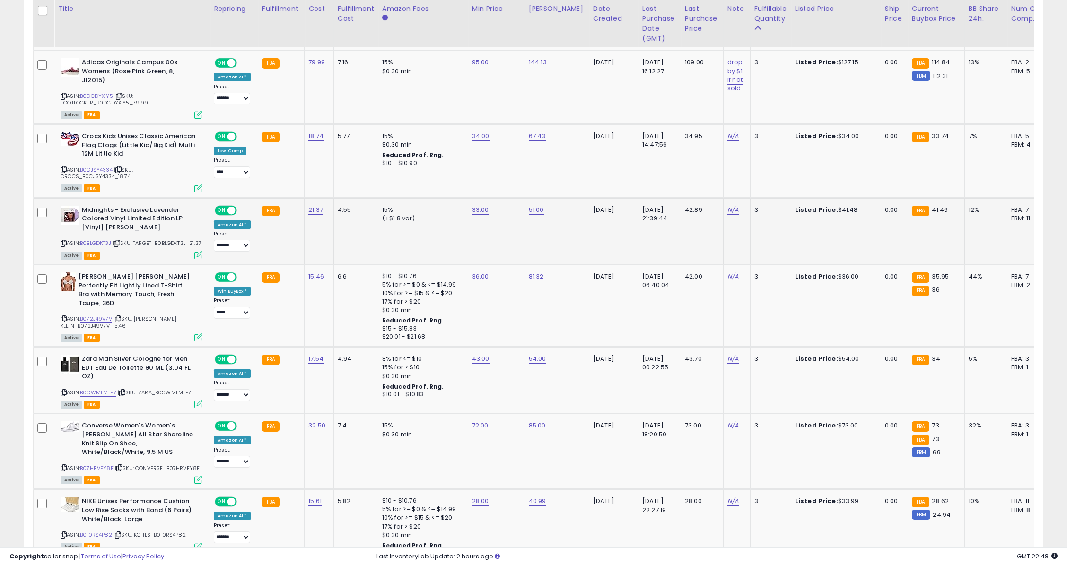
scroll to position [614, 0]
